Goal: Check status: Check status

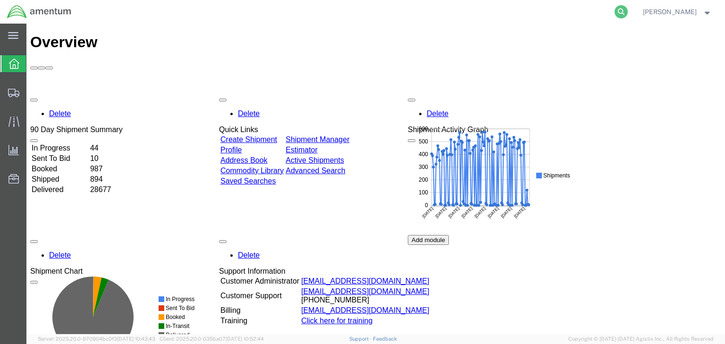
click at [628, 14] on icon at bounding box center [620, 11] width 13 height 13
click at [427, 14] on input "search" at bounding box center [470, 11] width 287 height 23
paste input "57007914"
type input "57007914"
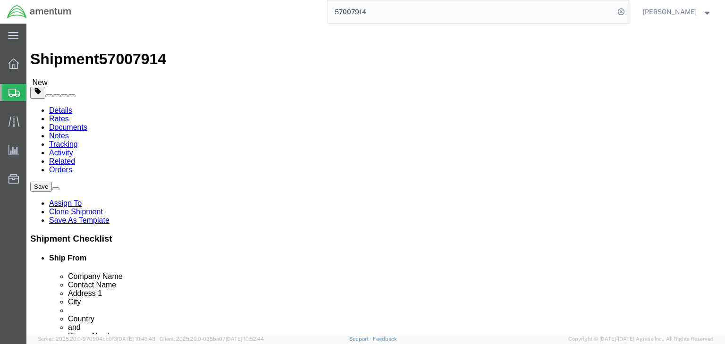
select select
select select "53953"
drag, startPoint x: 123, startPoint y: 59, endPoint x: 139, endPoint y: 84, distance: 30.8
click icon
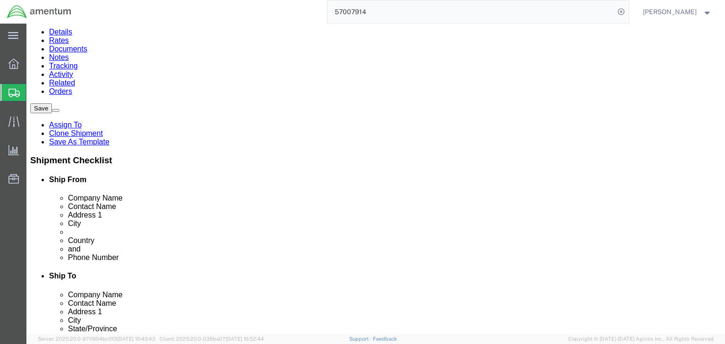
scroll to position [85, 0]
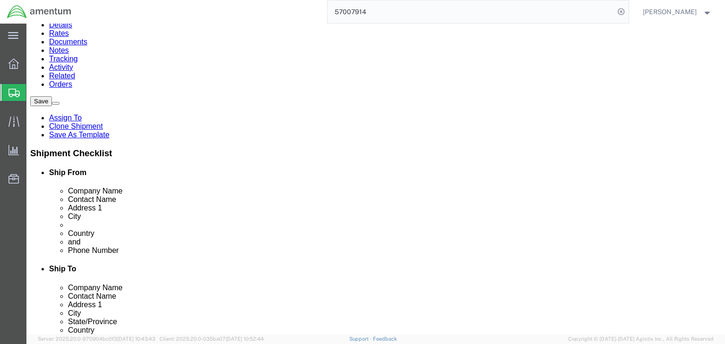
click dd "1.00 Each"
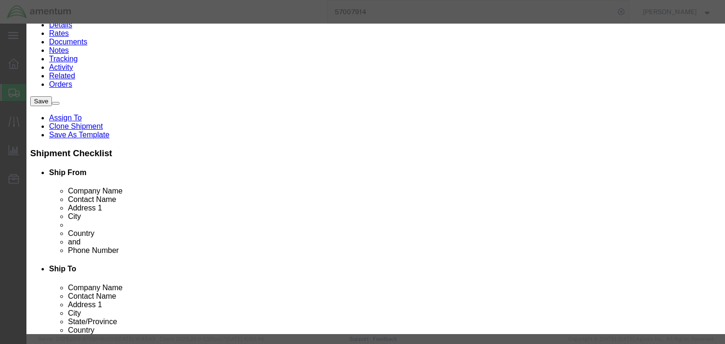
scroll to position [226, 0]
click button "Close"
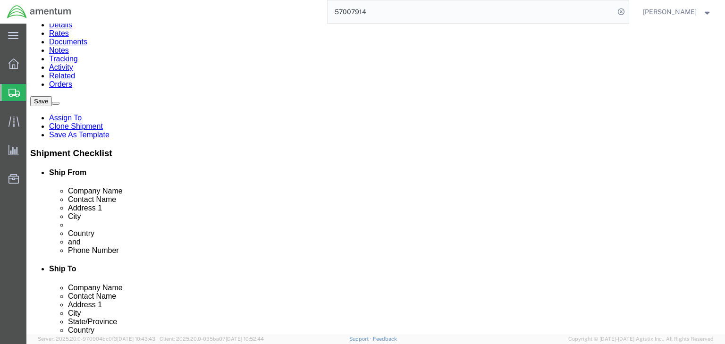
click link "Documents"
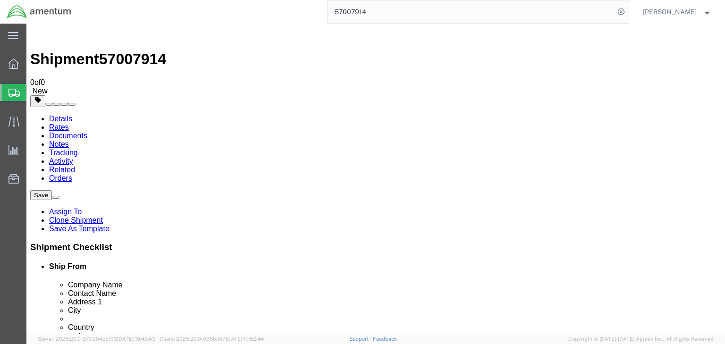
click at [67, 115] on link "Details" at bounding box center [60, 119] width 23 height 8
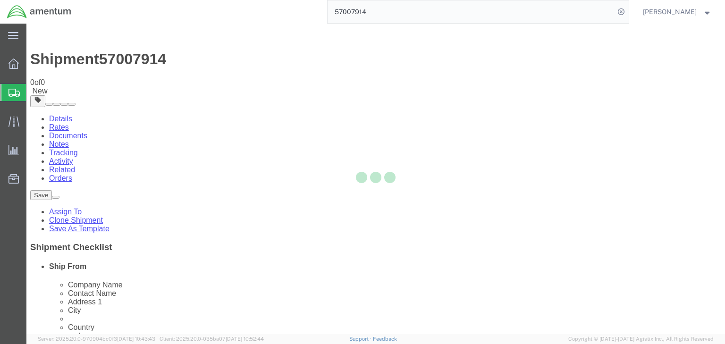
select select "53953"
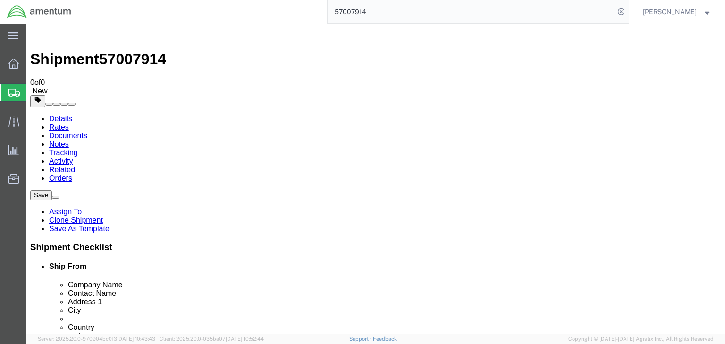
click icon
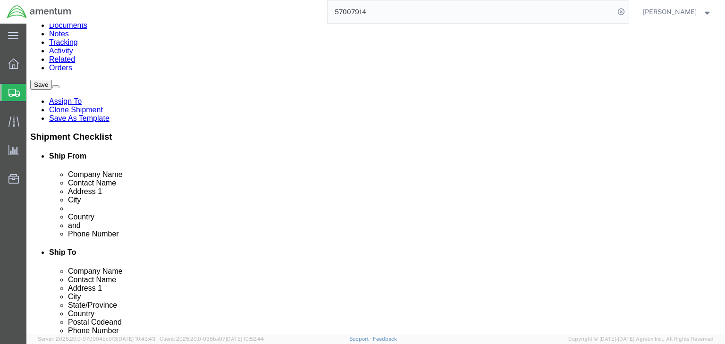
scroll to position [111, 0]
click div "Package Content # 1 1 x Case(s) Package Type Select BCK Boxes Bale(s) Basket(s)…"
click dd "1.00 Each"
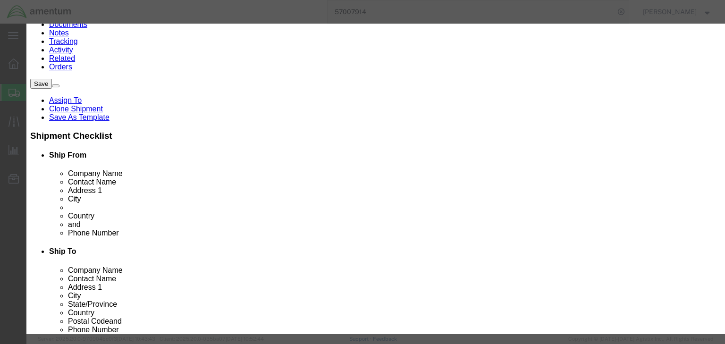
scroll to position [0, 0]
click button "Close"
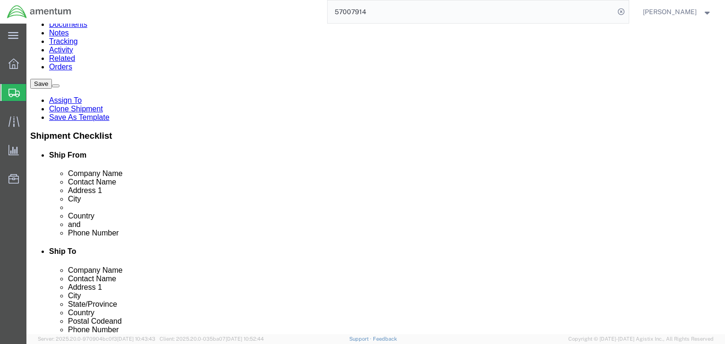
click at [364, 9] on input "57007914" at bounding box center [470, 11] width 287 height 23
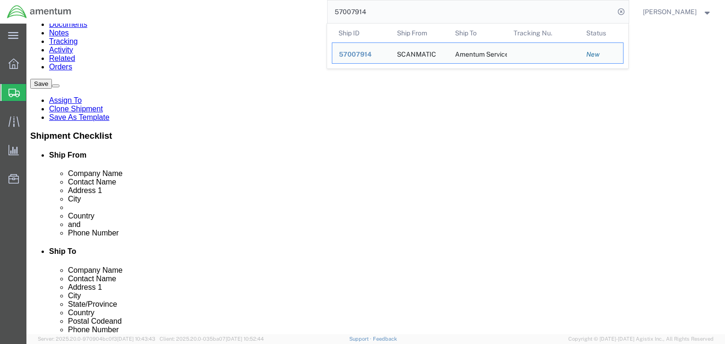
click at [364, 9] on input "57007914" at bounding box center [470, 11] width 287 height 23
paste input "8090"
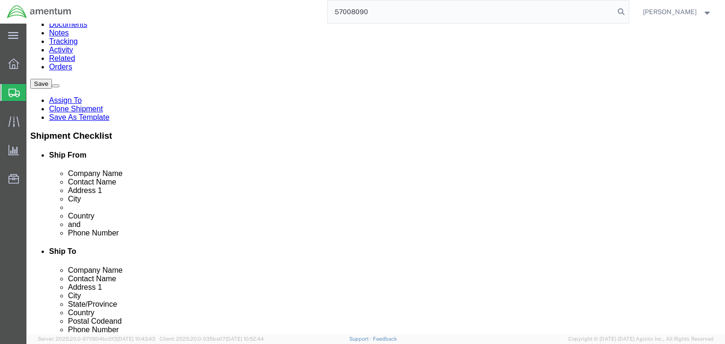
type input "57008090"
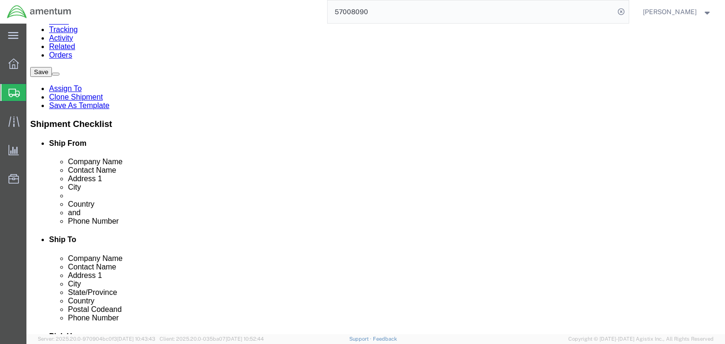
select select "42661"
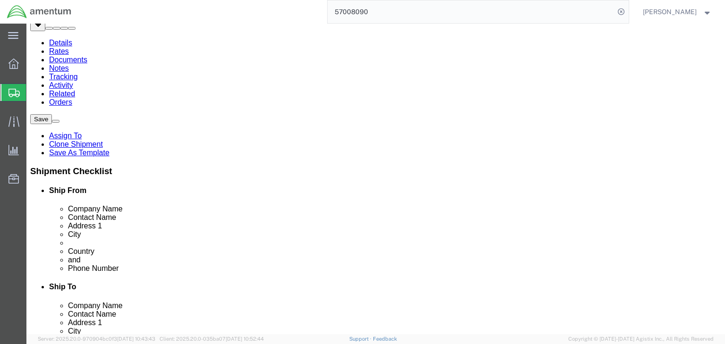
scroll to position [75, 0]
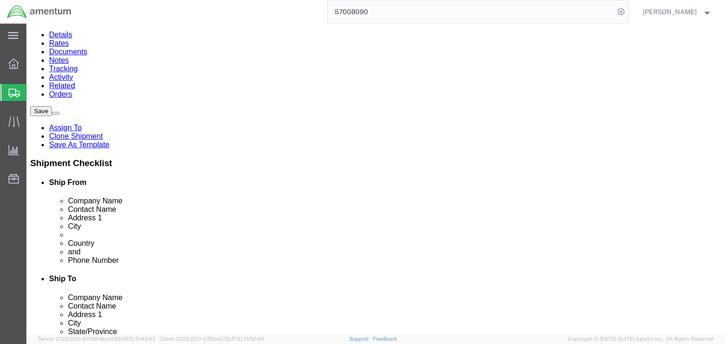
click link "Package Information"
click dd "1000.00 KRW"
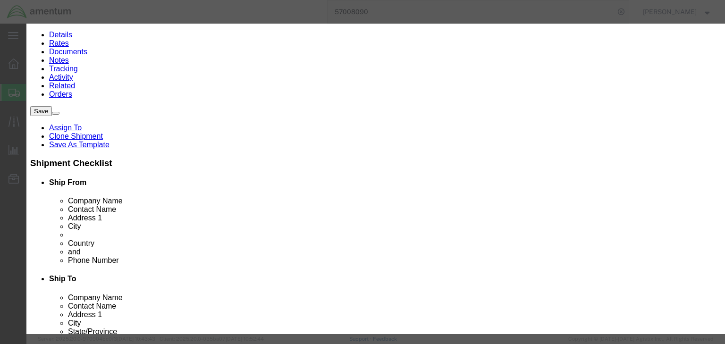
scroll to position [189, 0]
drag, startPoint x: 231, startPoint y: 144, endPoint x: 226, endPoint y: 147, distance: 5.1
click input "8471.30.0100"
type input "8471300100"
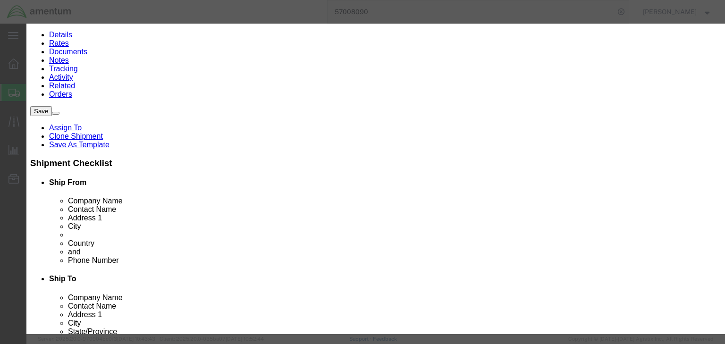
click input "text"
type input "5A992.c"
click select "Select ATF BIS DEA EPA FDA FTR ITAR OFAC Other (OPA)"
select select "BIS"
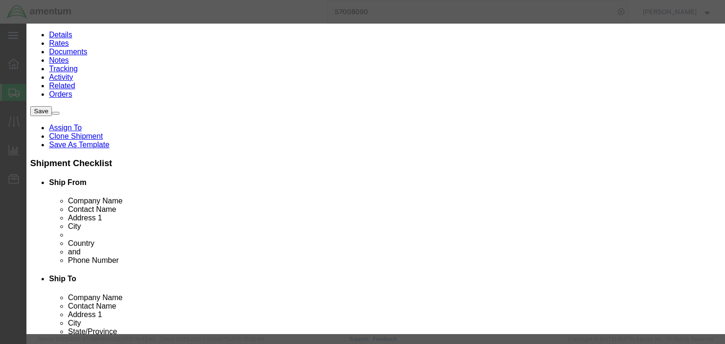
click select "Select ATF BIS DEA EPA FDA FTR ITAR OFAC Other (OPA)"
click select "Select AGR-Agricultural APP-Computers APR-Additional Permissive Exports AVS-Air…"
select select "NLR"
click select "Select AGR-Agricultural APP-Computers APR-Additional Permissive Exports AVS-Air…"
click button "Save & Close"
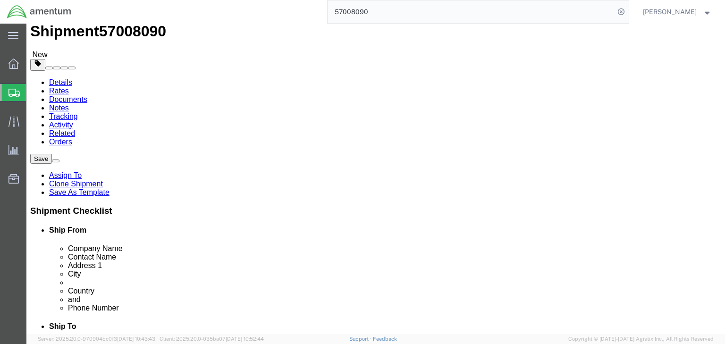
scroll to position [0, 0]
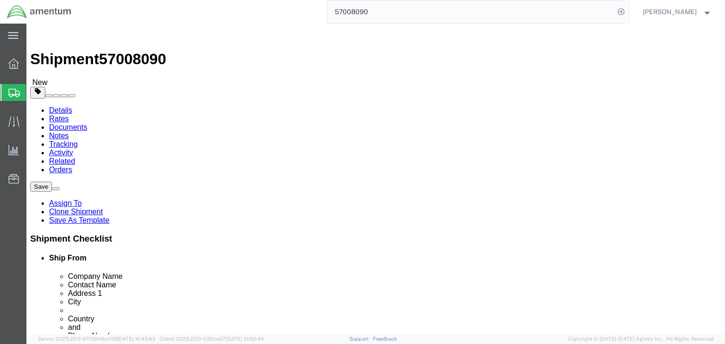
click icon
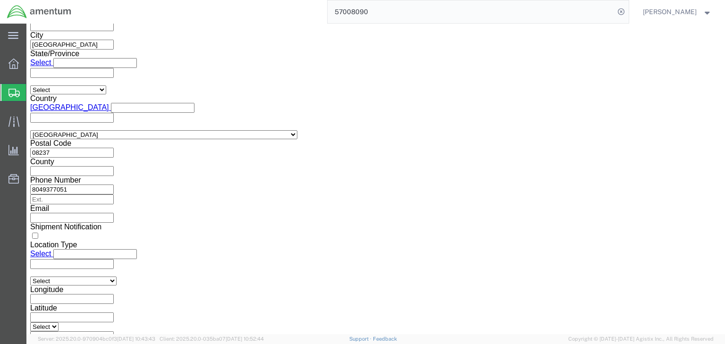
click icon
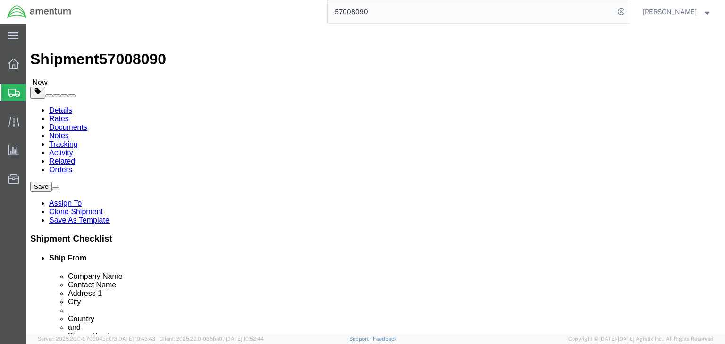
click icon
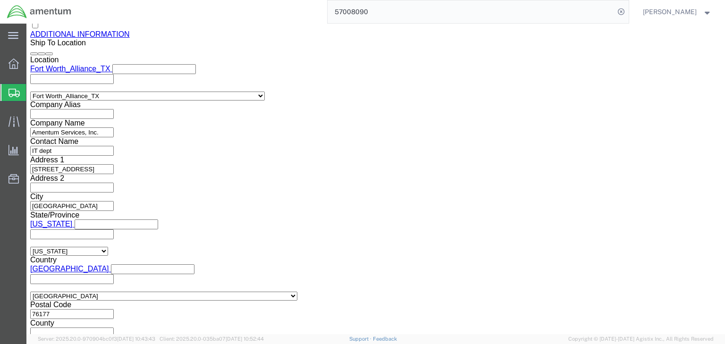
scroll to position [1065, 0]
click at [12, 92] on icon at bounding box center [13, 93] width 11 height 8
